Goal: Use online tool/utility: Utilize a website feature to perform a specific function

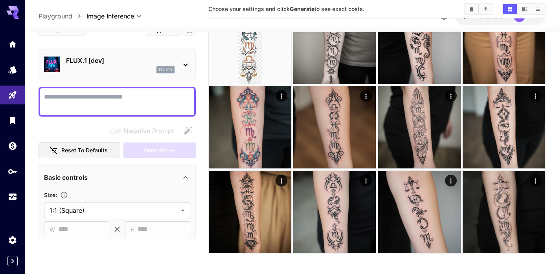
scroll to position [62, 0]
